Goal: Find specific page/section: Find specific page/section

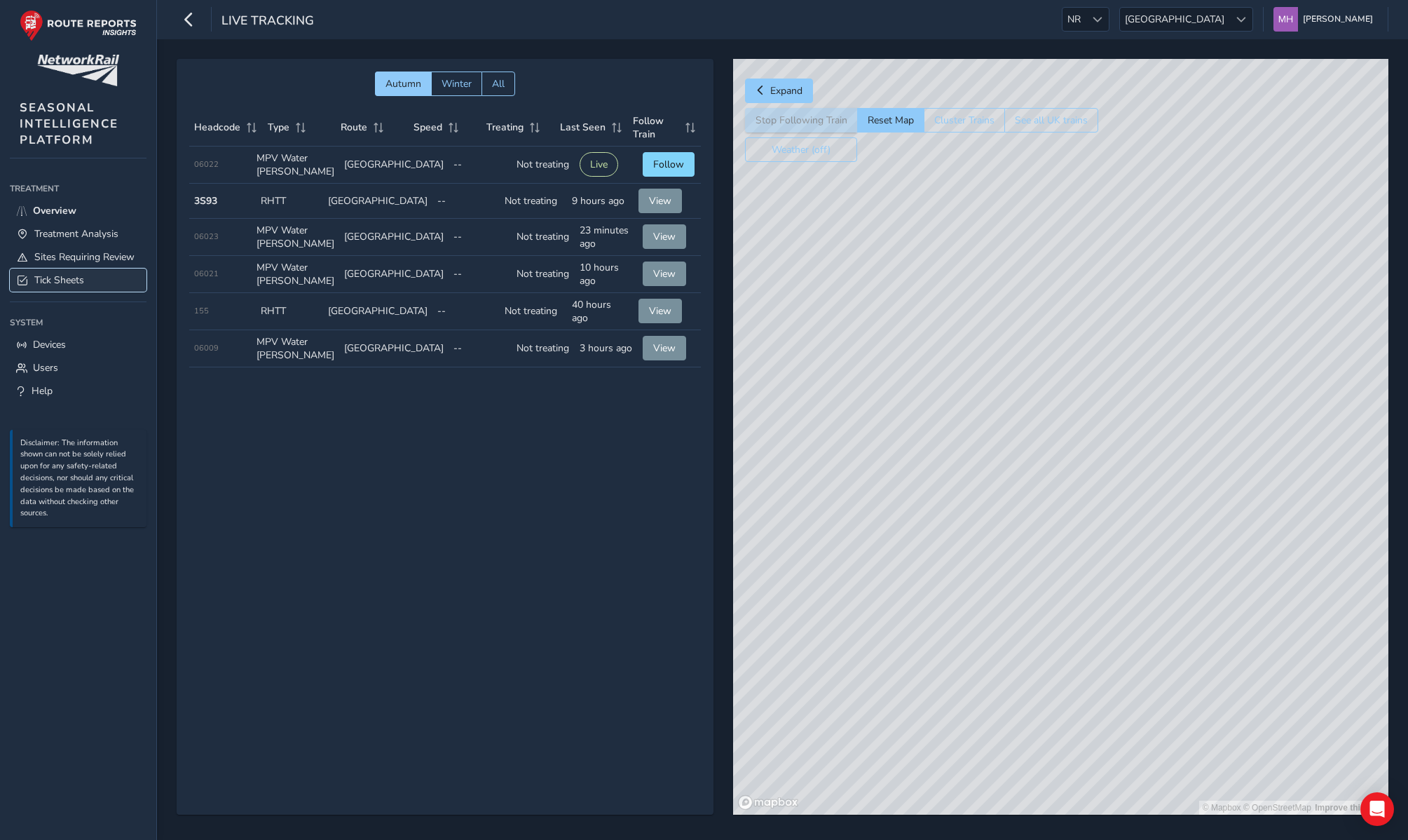
click at [89, 275] on link "Tick Sheets" at bounding box center [78, 280] width 137 height 23
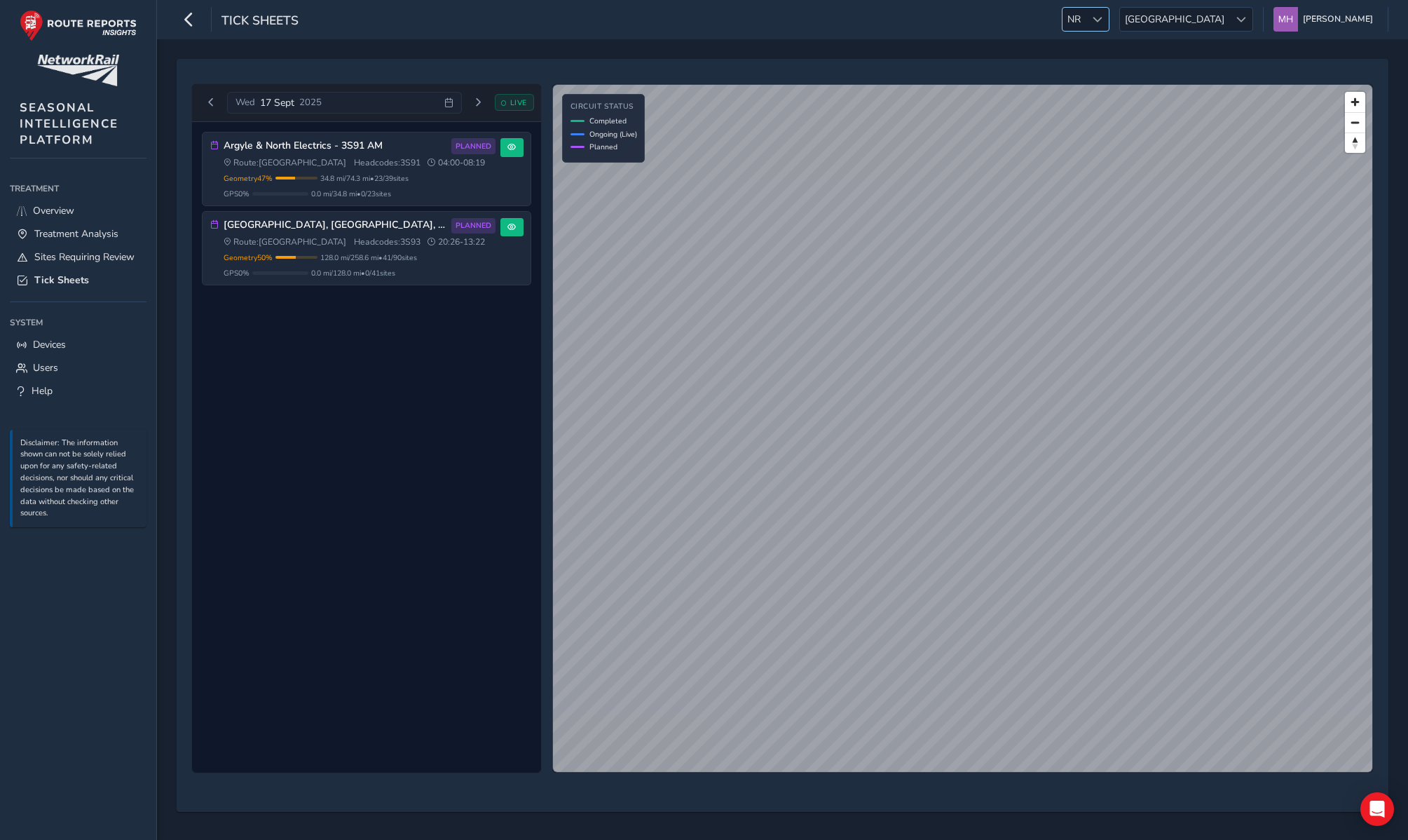
click at [1108, 23] on div at bounding box center [1098, 20] width 23 height 23
click at [1160, 101] on li "ESS" at bounding box center [1183, 103] width 98 height 23
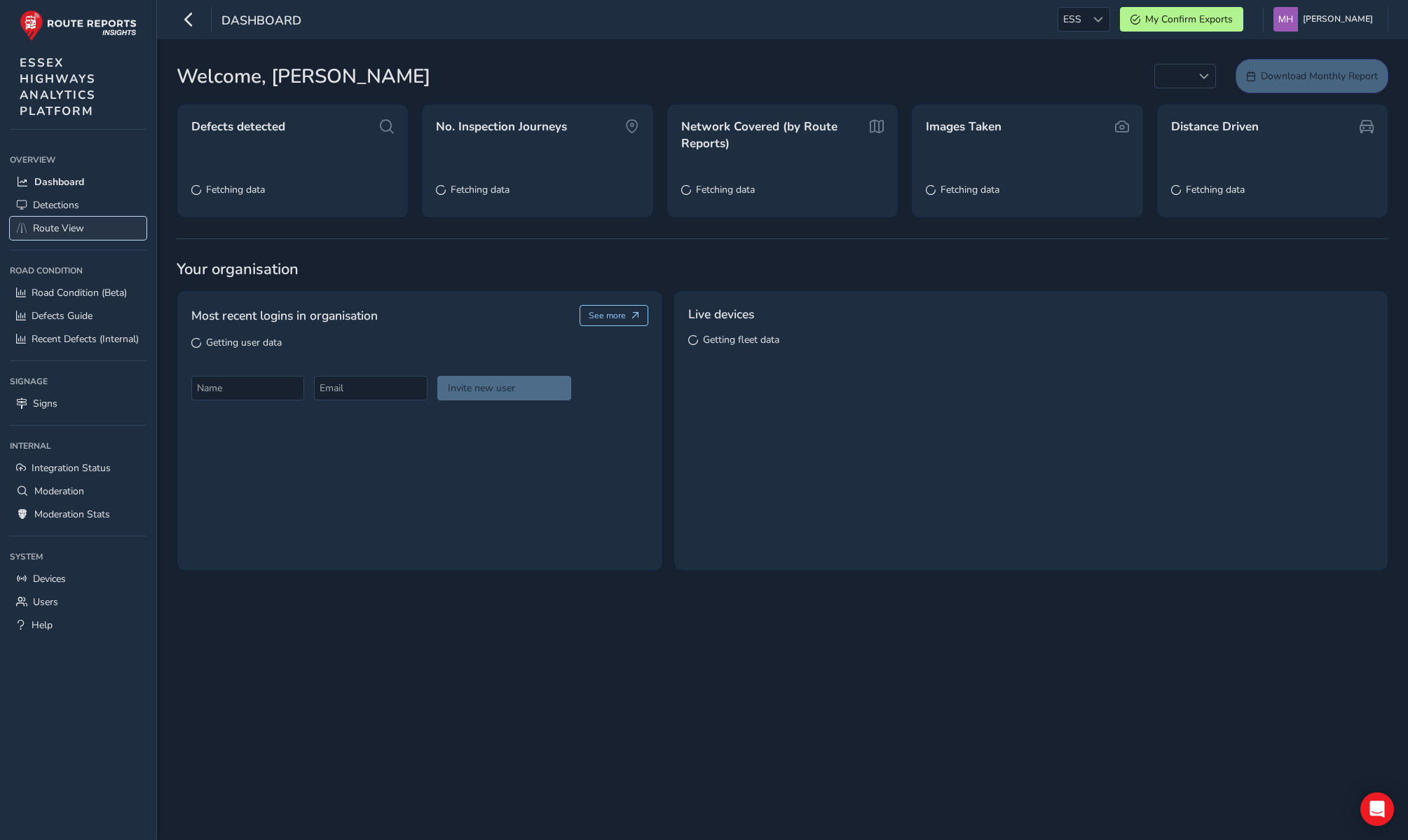
click at [88, 228] on link "Route View" at bounding box center [78, 228] width 137 height 23
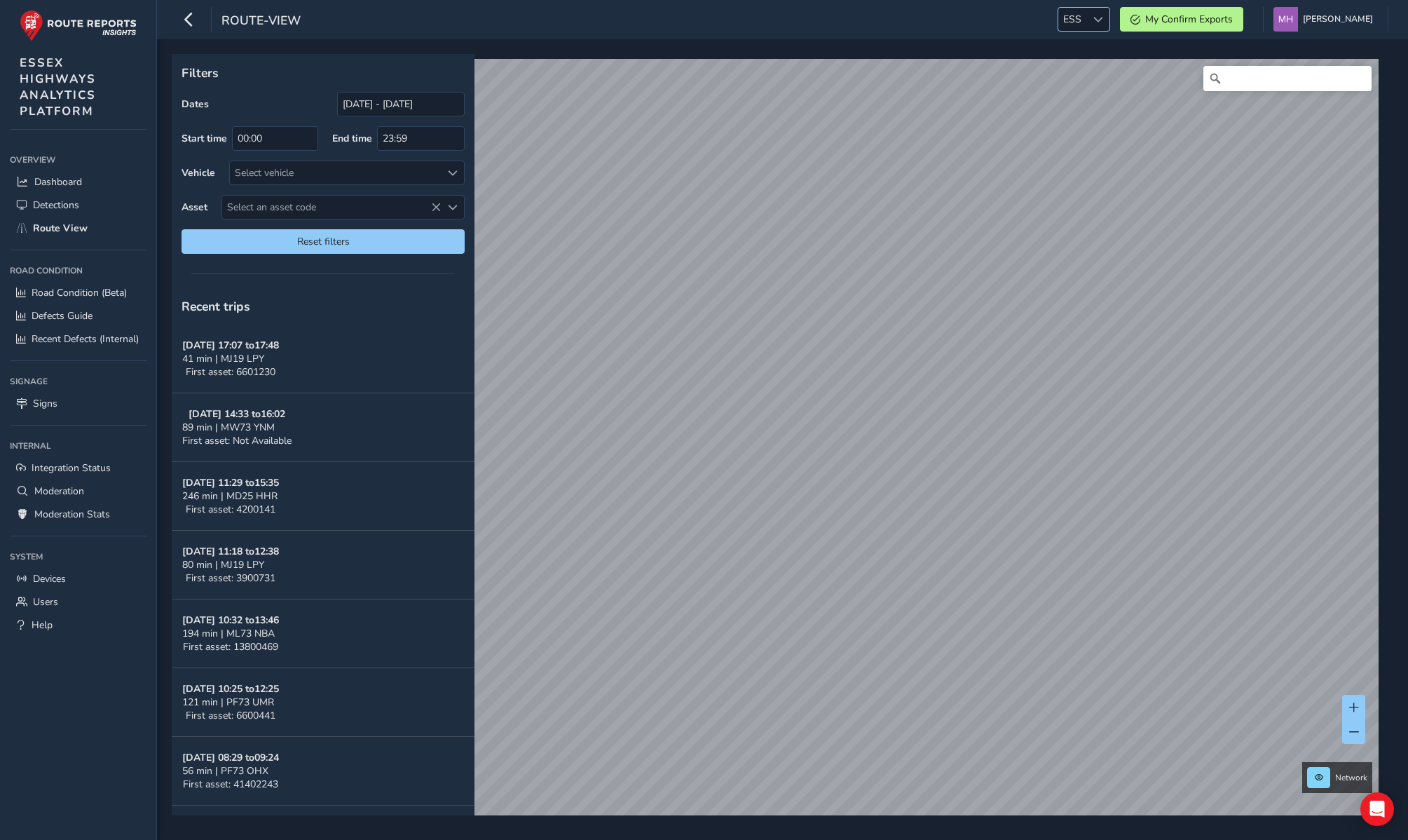
click at [1098, 17] on div at bounding box center [1098, 20] width 23 height 23
click at [1097, 103] on li "NR" at bounding box center [1118, 97] width 98 height 23
